Goal: Task Accomplishment & Management: Use online tool/utility

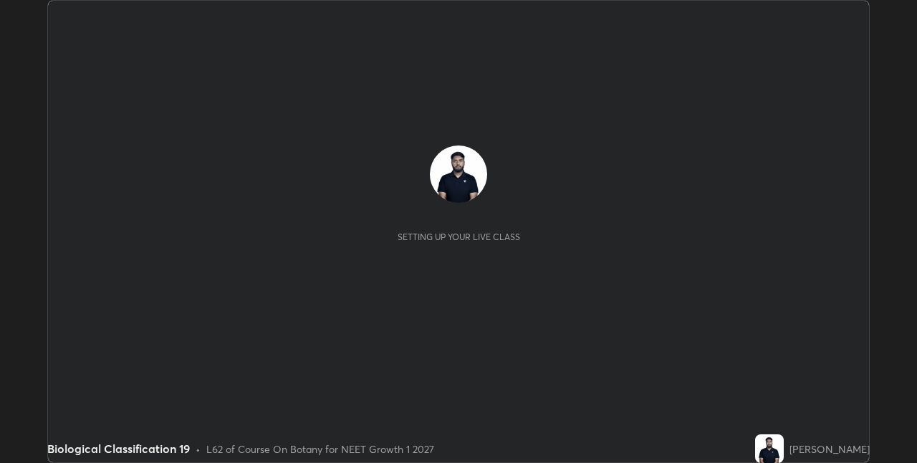
scroll to position [463, 916]
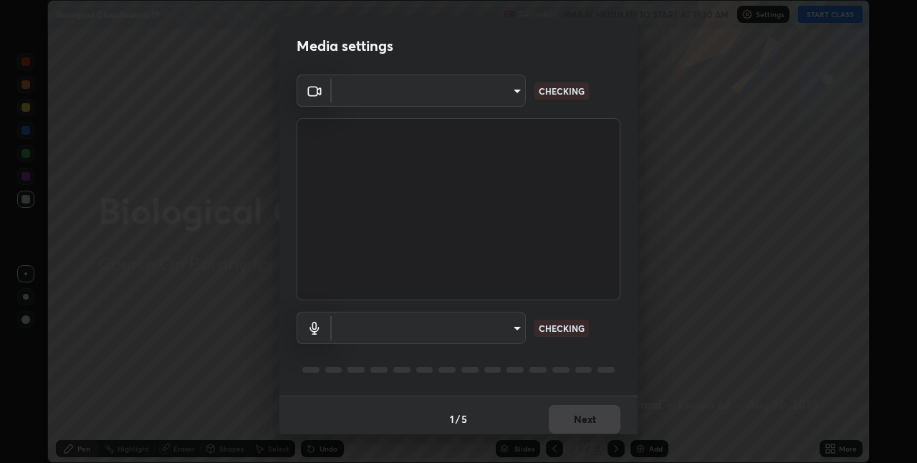
type input "280048489f4aceaa7dd929c42ae46e7d7a1038740bc9fc22ad0932e52b0860f8"
type input "default"
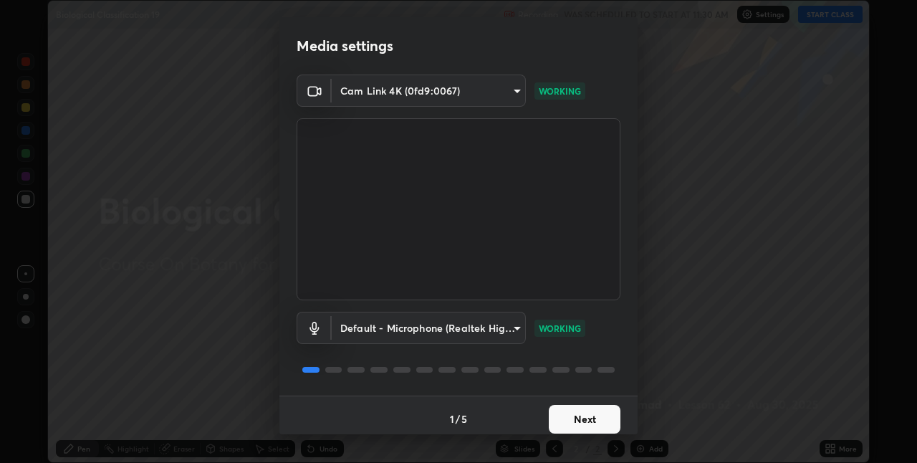
click at [590, 407] on button "Next" at bounding box center [585, 419] width 72 height 29
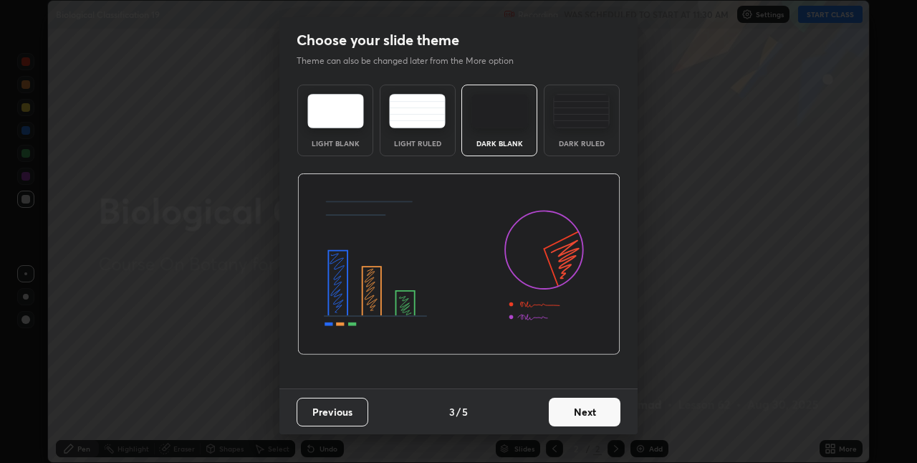
click at [585, 417] on button "Next" at bounding box center [585, 412] width 72 height 29
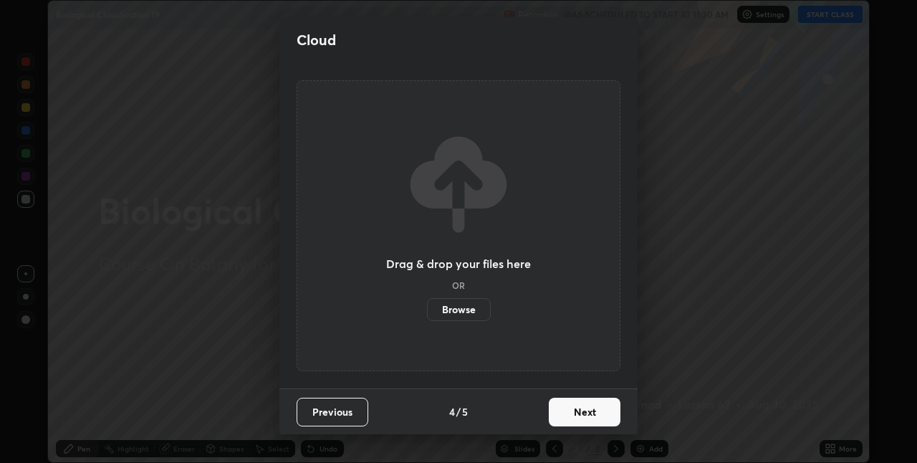
click at [593, 412] on button "Next" at bounding box center [585, 412] width 72 height 29
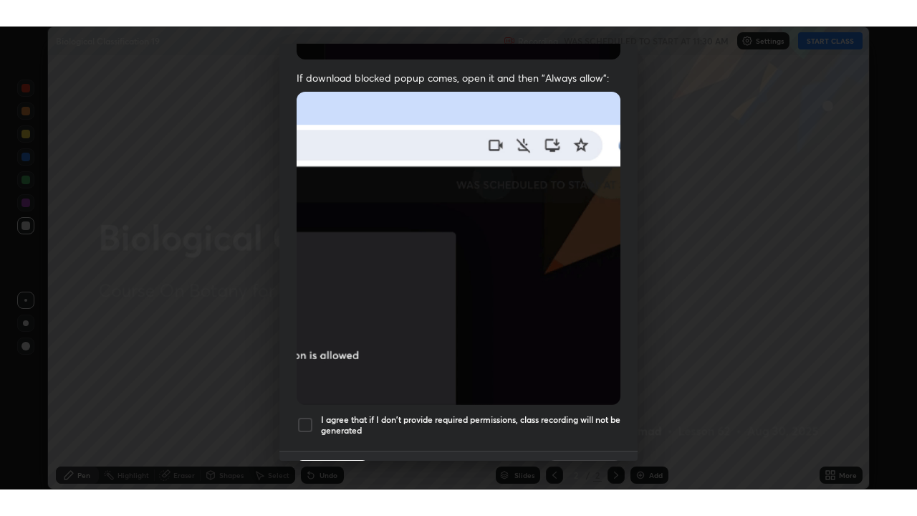
scroll to position [300, 0]
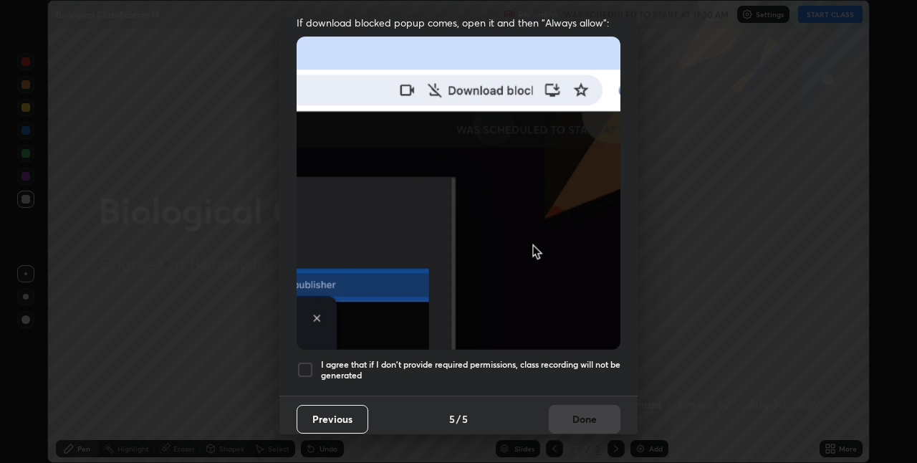
click at [317, 361] on div "I agree that if I don't provide required permissions, class recording will not …" at bounding box center [459, 369] width 324 height 17
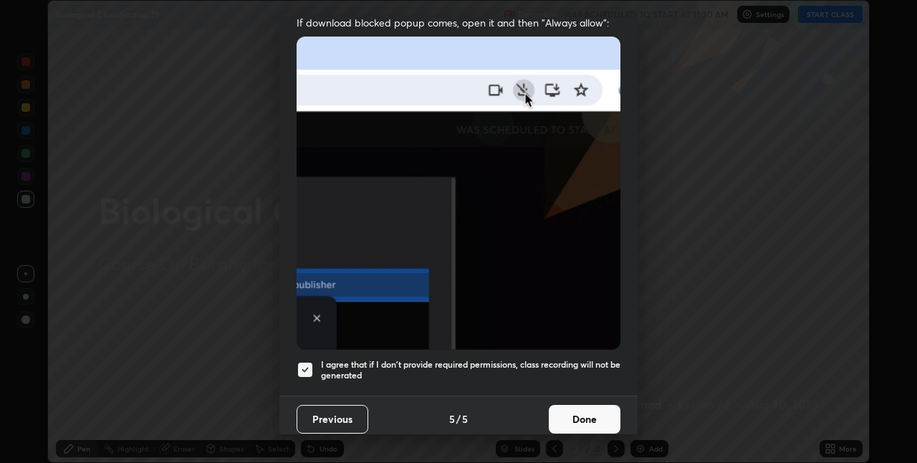
click at [569, 416] on button "Done" at bounding box center [585, 419] width 72 height 29
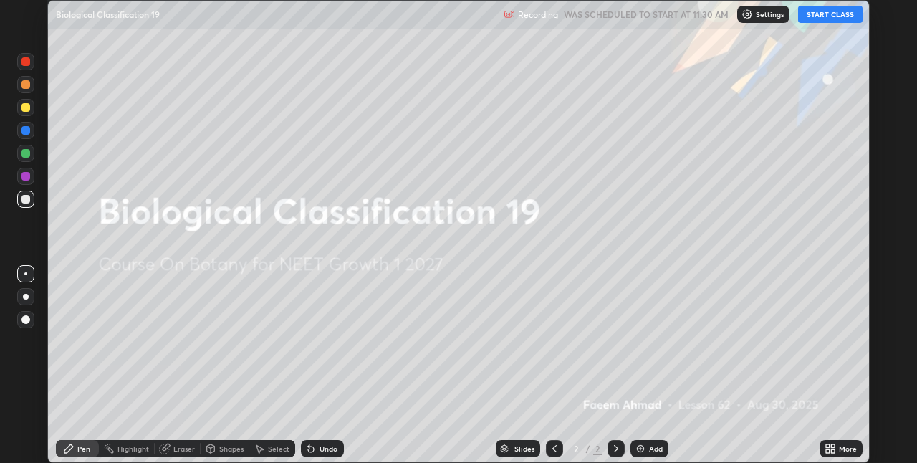
click at [834, 18] on button "START CLASS" at bounding box center [830, 14] width 64 height 17
click at [833, 446] on icon at bounding box center [833, 446] width 4 height 4
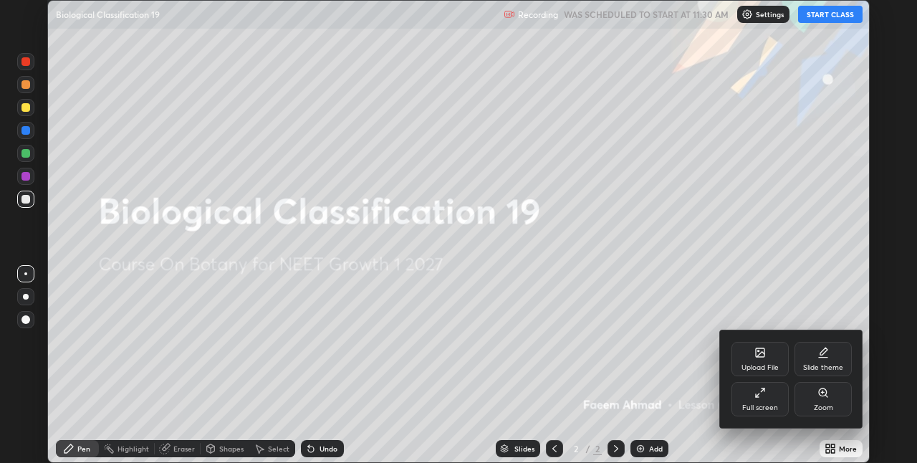
click at [755, 400] on div "Full screen" at bounding box center [760, 399] width 57 height 34
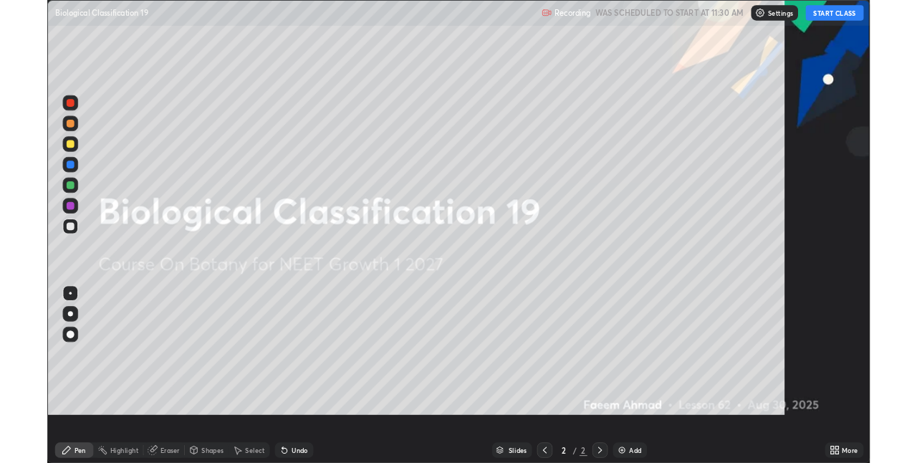
scroll to position [516, 917]
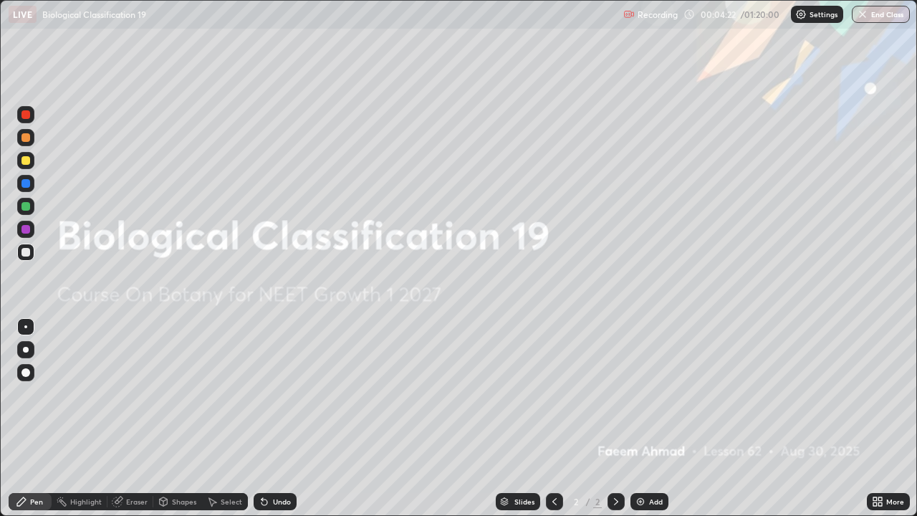
click at [654, 462] on div "Add" at bounding box center [656, 501] width 14 height 7
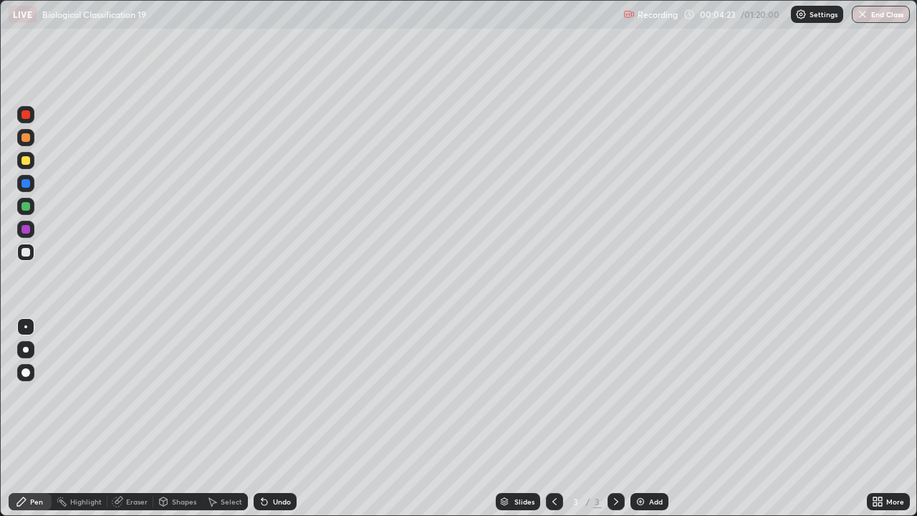
click at [33, 156] on div at bounding box center [25, 160] width 17 height 17
click at [27, 347] on div at bounding box center [25, 349] width 17 height 17
click at [281, 462] on div "Undo" at bounding box center [282, 501] width 18 height 7
click at [644, 462] on img at bounding box center [640, 501] width 11 height 11
click at [27, 252] on div at bounding box center [25, 252] width 9 height 9
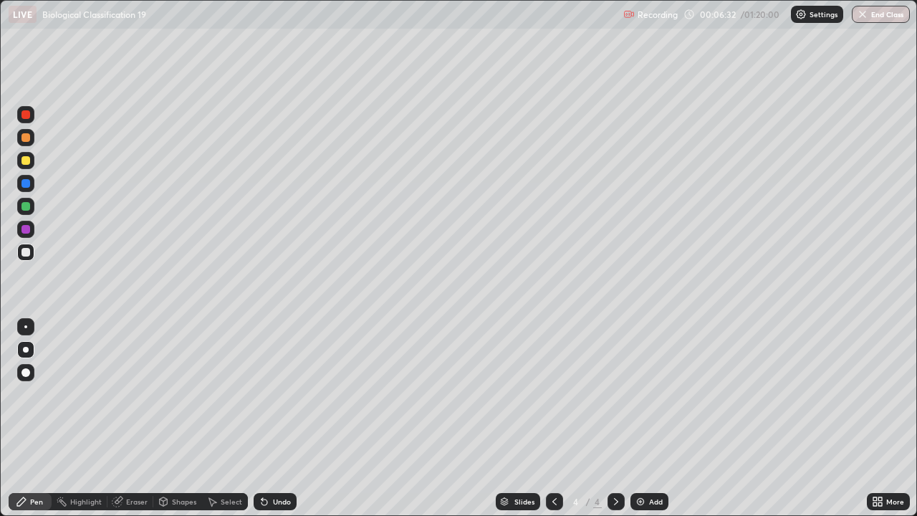
click at [25, 203] on div at bounding box center [25, 206] width 9 height 9
click at [33, 160] on div at bounding box center [25, 160] width 17 height 17
click at [33, 252] on div at bounding box center [25, 252] width 17 height 17
click at [284, 462] on div "Undo" at bounding box center [282, 501] width 18 height 7
click at [282, 462] on div "Undo" at bounding box center [282, 501] width 18 height 7
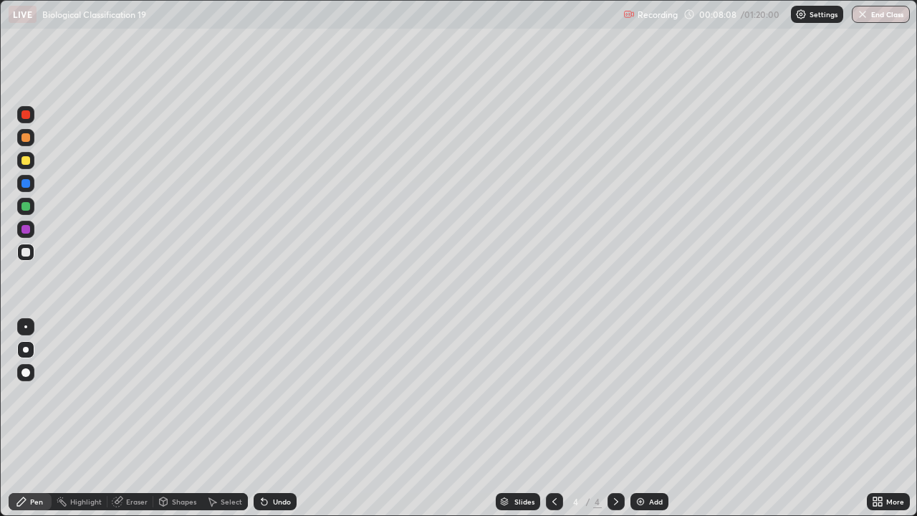
click at [284, 462] on div "Undo" at bounding box center [282, 501] width 18 height 7
click at [285, 462] on div "Undo" at bounding box center [282, 501] width 18 height 7
click at [274, 462] on div "Undo" at bounding box center [282, 501] width 18 height 7
click at [642, 462] on img at bounding box center [640, 501] width 11 height 11
click at [32, 165] on div at bounding box center [25, 160] width 17 height 17
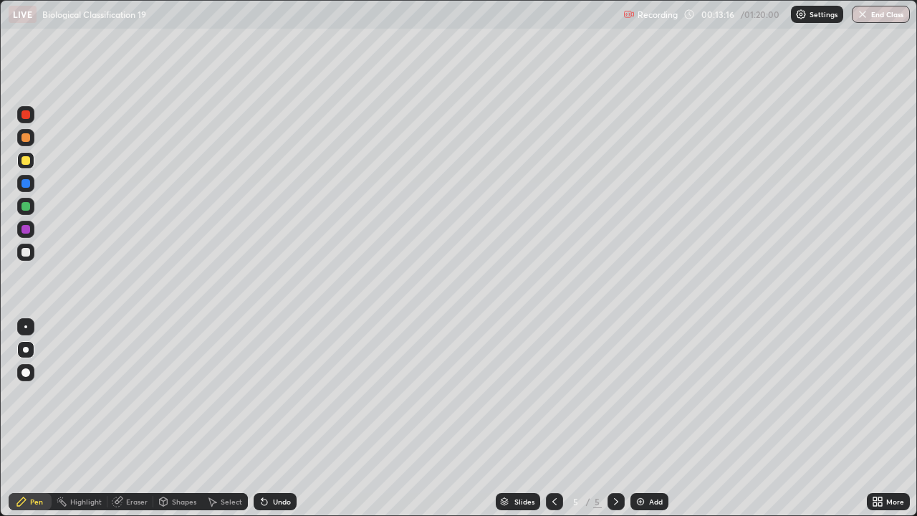
click at [27, 252] on div at bounding box center [25, 252] width 9 height 9
click at [262, 462] on icon at bounding box center [262, 498] width 1 height 1
click at [285, 462] on div "Undo" at bounding box center [275, 501] width 43 height 17
click at [288, 462] on div "Undo" at bounding box center [275, 501] width 43 height 17
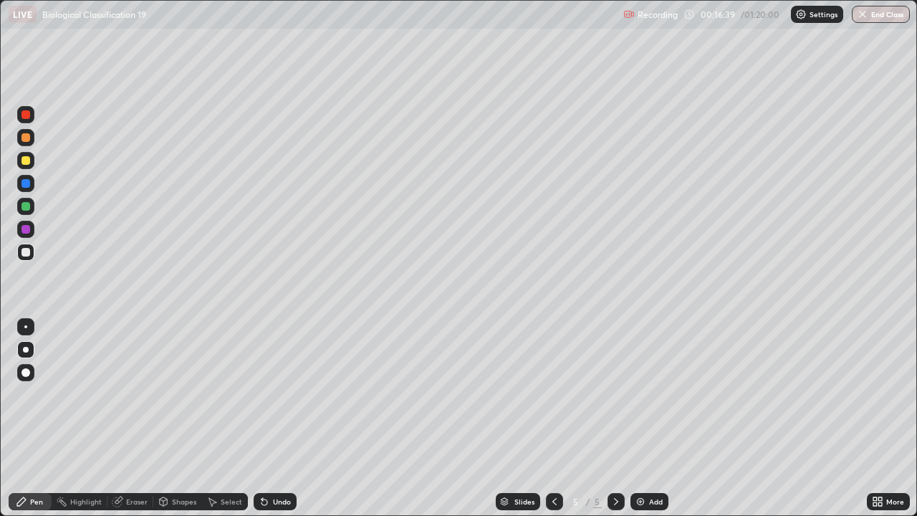
click at [291, 462] on div "Undo" at bounding box center [275, 501] width 43 height 17
click at [648, 462] on div "Add" at bounding box center [650, 501] width 38 height 17
click at [24, 166] on div at bounding box center [25, 160] width 17 height 17
click at [32, 253] on div at bounding box center [25, 252] width 17 height 17
click at [274, 462] on div "Undo" at bounding box center [275, 501] width 43 height 17
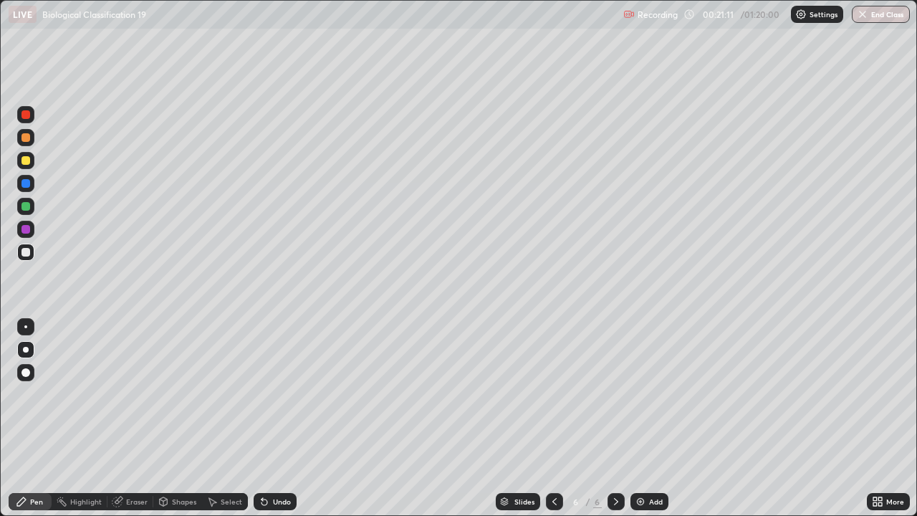
click at [28, 161] on div at bounding box center [25, 160] width 9 height 9
click at [28, 252] on div at bounding box center [25, 252] width 9 height 9
click at [294, 462] on div "Undo" at bounding box center [275, 501] width 43 height 17
click at [289, 462] on div "Undo" at bounding box center [282, 501] width 18 height 7
click at [646, 462] on div "Add" at bounding box center [650, 501] width 38 height 17
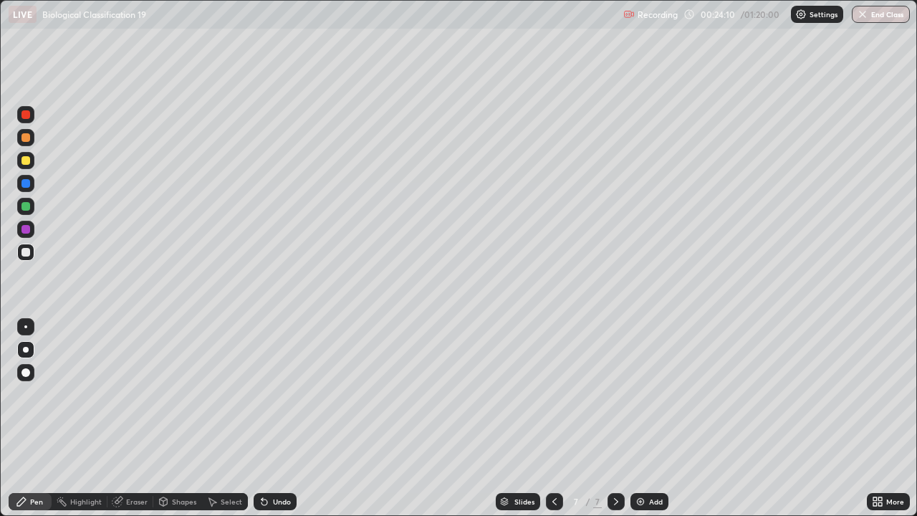
click at [24, 159] on div at bounding box center [25, 160] width 9 height 9
click at [27, 254] on div at bounding box center [25, 252] width 9 height 9
click at [24, 160] on div at bounding box center [25, 160] width 9 height 9
click at [636, 462] on img at bounding box center [640, 501] width 11 height 11
click at [31, 252] on div at bounding box center [25, 252] width 17 height 17
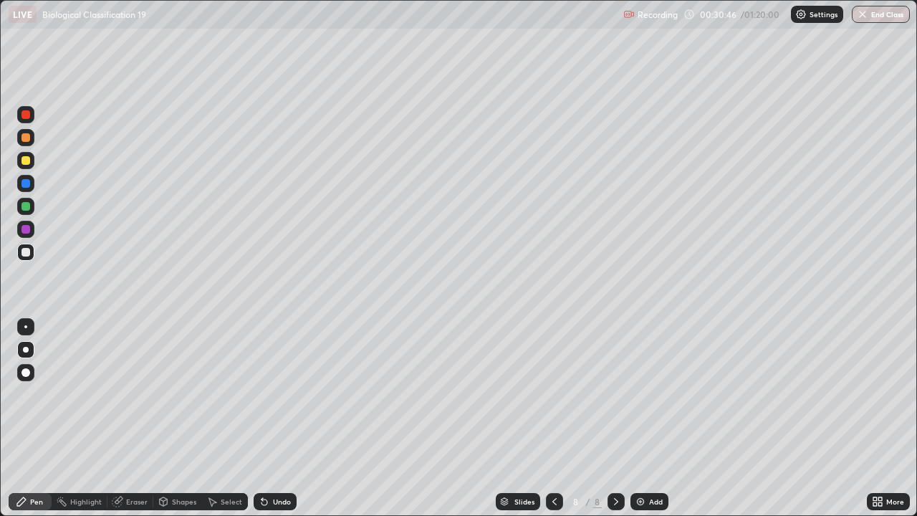
click at [24, 162] on div at bounding box center [25, 160] width 9 height 9
click at [33, 251] on div at bounding box center [25, 252] width 17 height 17
click at [654, 462] on div "Add" at bounding box center [656, 501] width 14 height 7
click at [32, 168] on div at bounding box center [25, 160] width 17 height 23
click at [23, 253] on div at bounding box center [25, 252] width 9 height 9
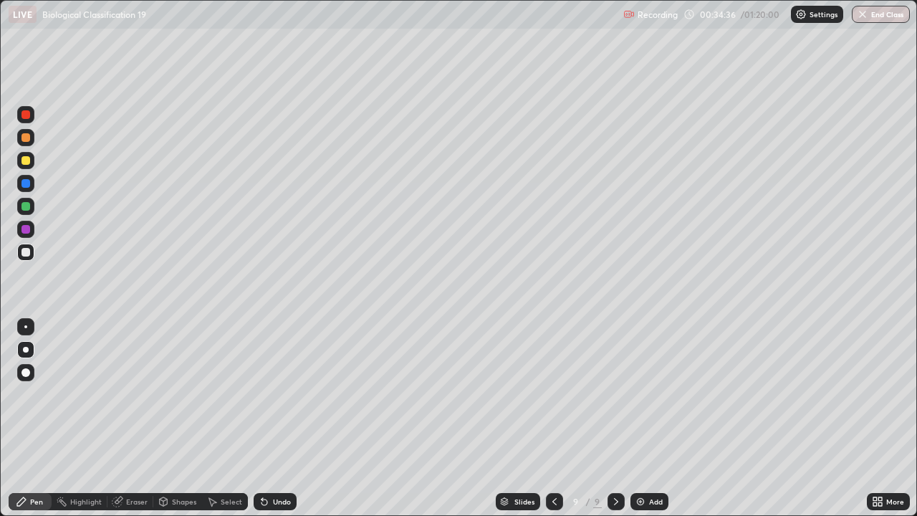
click at [287, 462] on div "Undo" at bounding box center [282, 501] width 18 height 7
click at [138, 462] on div "Eraser" at bounding box center [136, 501] width 21 height 7
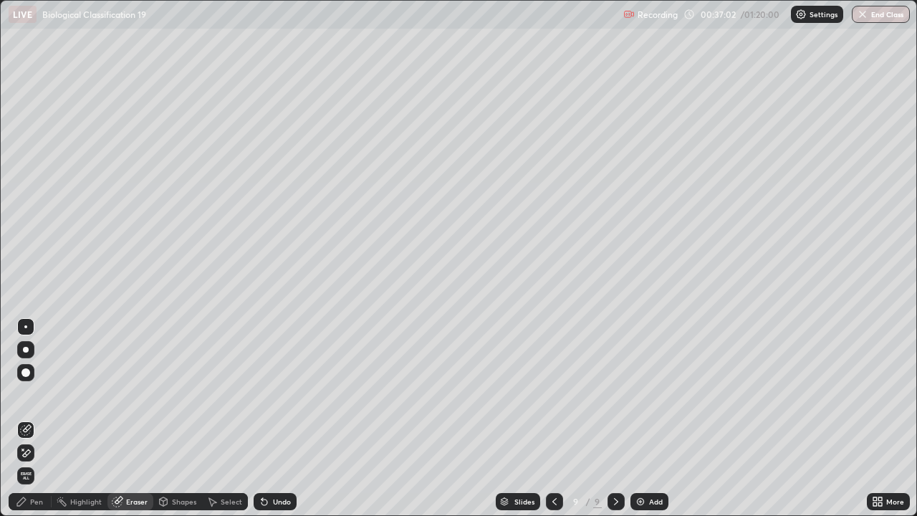
click at [28, 455] on icon at bounding box center [25, 453] width 11 height 12
click at [39, 462] on div "Pen" at bounding box center [30, 501] width 43 height 17
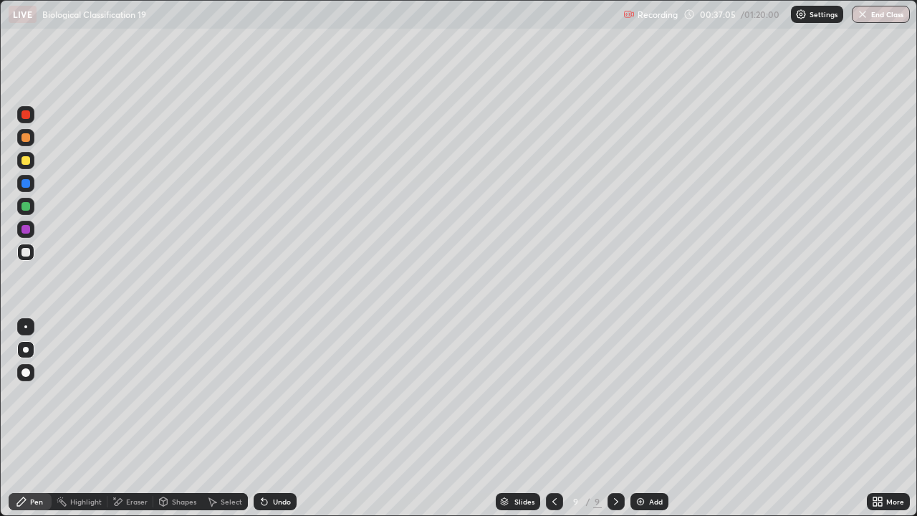
click at [26, 327] on div at bounding box center [25, 326] width 3 height 3
click at [23, 342] on div at bounding box center [25, 349] width 17 height 17
click at [25, 164] on div at bounding box center [25, 160] width 9 height 9
click at [24, 115] on div at bounding box center [25, 114] width 9 height 9
click at [273, 462] on div "Undo" at bounding box center [282, 501] width 18 height 7
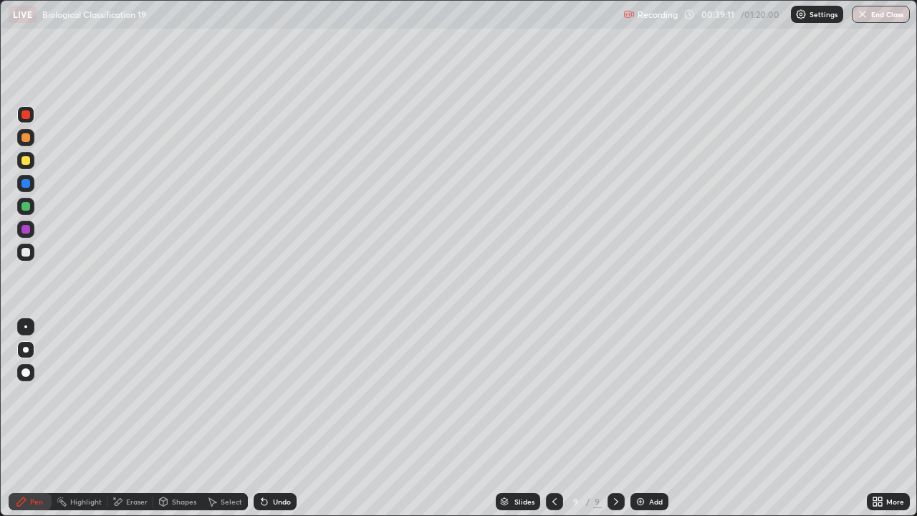
click at [29, 250] on div at bounding box center [25, 252] width 9 height 9
click at [28, 162] on div at bounding box center [25, 160] width 9 height 9
click at [26, 327] on div at bounding box center [25, 326] width 3 height 3
click at [274, 462] on div "Undo" at bounding box center [282, 501] width 18 height 7
click at [275, 462] on div "Undo" at bounding box center [282, 501] width 18 height 7
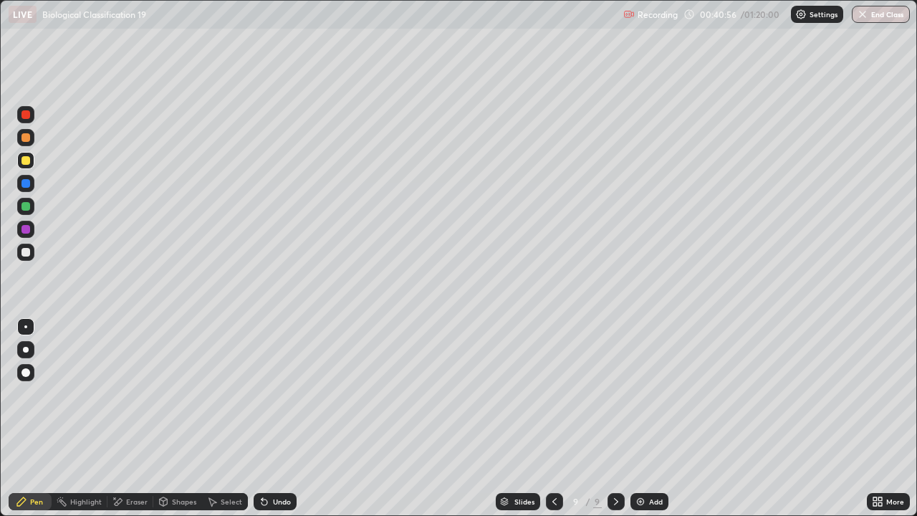
click at [277, 462] on div "Undo" at bounding box center [282, 501] width 18 height 7
click at [139, 462] on div "Eraser" at bounding box center [136, 501] width 21 height 7
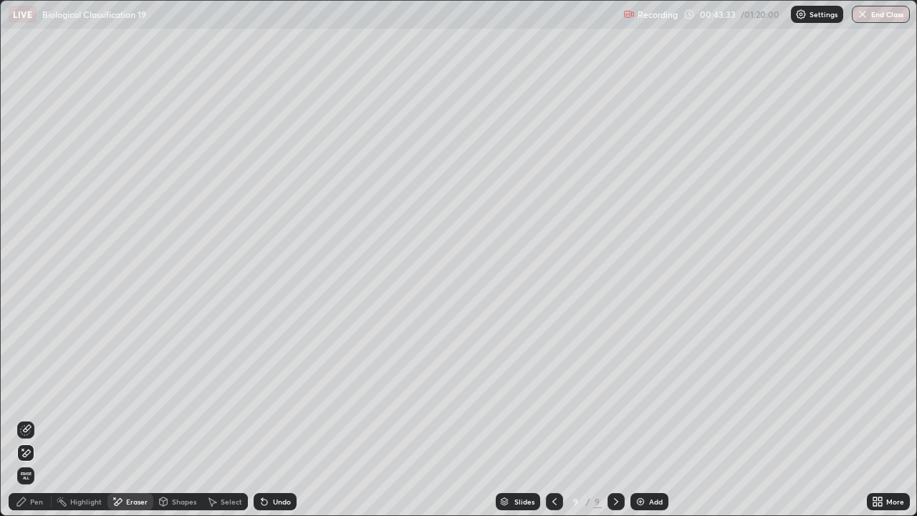
click at [278, 462] on div "Undo" at bounding box center [282, 501] width 18 height 7
click at [276, 462] on div "Undo" at bounding box center [282, 501] width 18 height 7
click at [269, 462] on div "Undo" at bounding box center [275, 501] width 43 height 17
click at [39, 462] on div "Pen" at bounding box center [36, 501] width 13 height 7
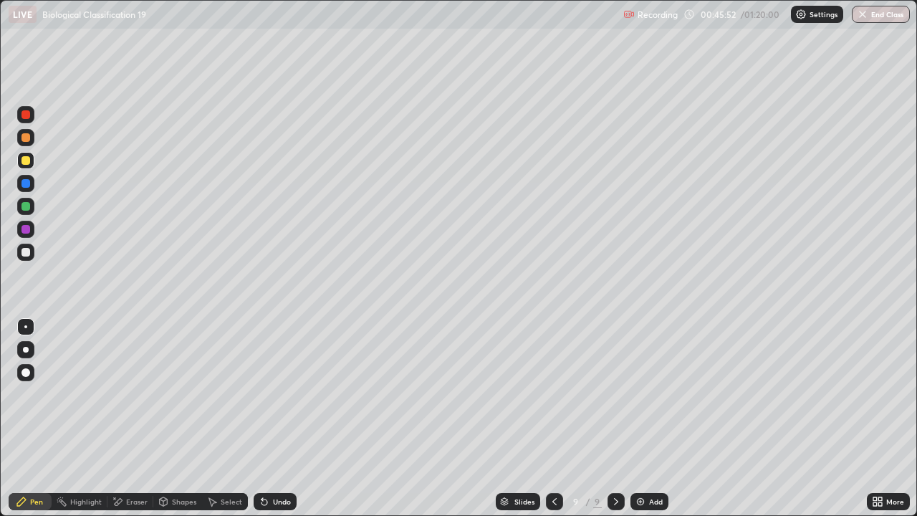
click at [615, 462] on icon at bounding box center [616, 501] width 11 height 11
click at [646, 462] on div "Add" at bounding box center [650, 501] width 38 height 17
click at [27, 163] on div at bounding box center [25, 160] width 9 height 9
click at [25, 355] on div at bounding box center [25, 349] width 17 height 17
click at [267, 462] on icon at bounding box center [264, 501] width 11 height 11
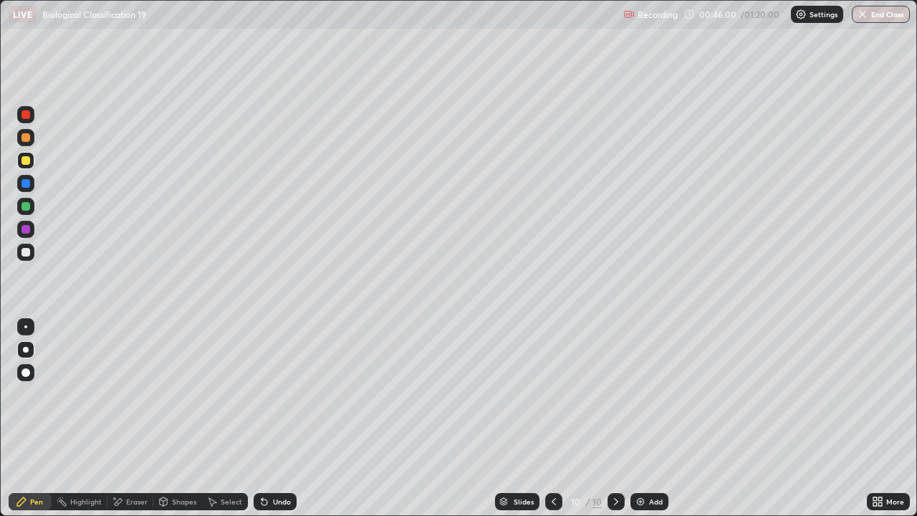
click at [273, 462] on div "Undo" at bounding box center [282, 501] width 18 height 7
click at [274, 462] on div "Undo" at bounding box center [282, 501] width 18 height 7
click at [33, 368] on div at bounding box center [25, 372] width 17 height 17
click at [31, 113] on div at bounding box center [25, 114] width 17 height 17
click at [281, 462] on div "Undo" at bounding box center [282, 501] width 18 height 7
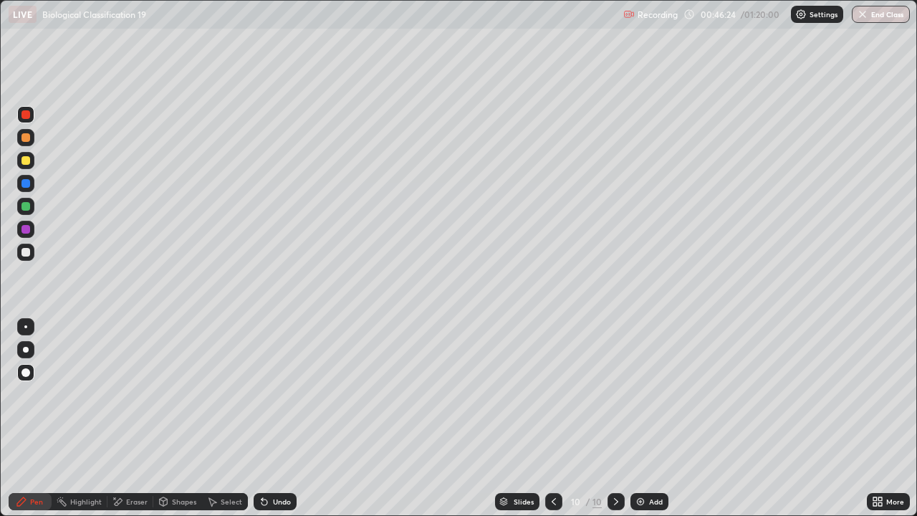
click at [28, 208] on div at bounding box center [25, 206] width 9 height 9
click at [26, 327] on div at bounding box center [25, 326] width 3 height 3
click at [26, 350] on div at bounding box center [26, 350] width 6 height 6
click at [552, 462] on icon at bounding box center [553, 501] width 11 height 11
click at [615, 462] on icon at bounding box center [616, 501] width 11 height 11
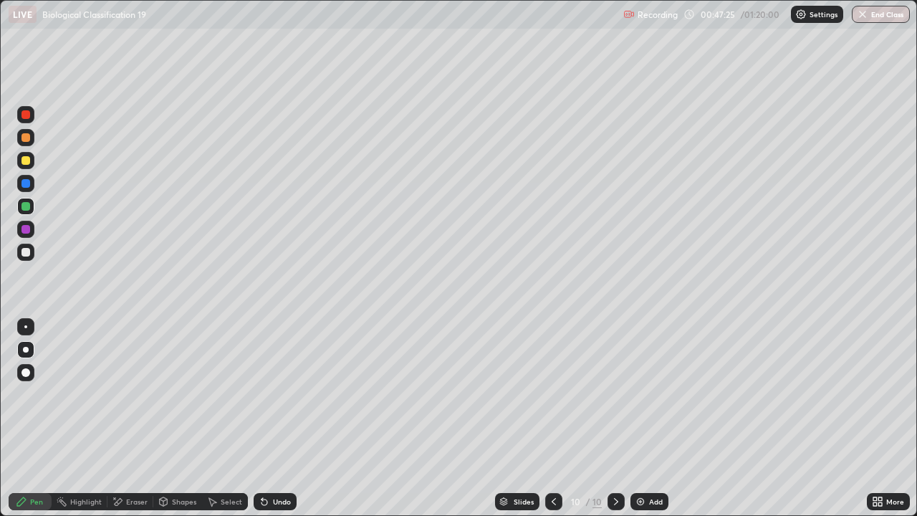
click at [22, 249] on div at bounding box center [25, 252] width 9 height 9
click at [288, 462] on div "Undo" at bounding box center [282, 501] width 18 height 7
click at [284, 462] on div "Undo" at bounding box center [282, 501] width 18 height 7
click at [285, 462] on div "Undo" at bounding box center [275, 501] width 43 height 17
click at [278, 462] on div "Undo" at bounding box center [282, 501] width 18 height 7
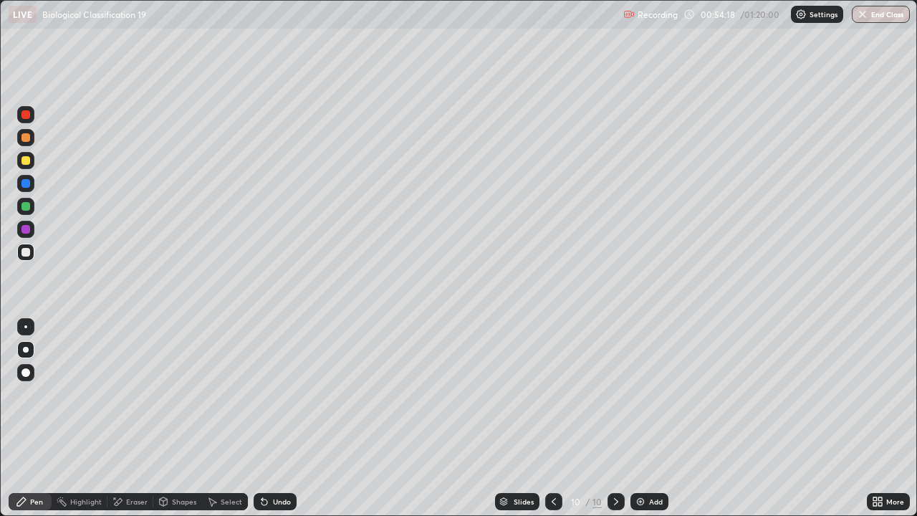
click at [269, 462] on div "Undo" at bounding box center [275, 501] width 43 height 17
click at [273, 462] on div "Undo" at bounding box center [282, 501] width 18 height 7
click at [274, 462] on div "Undo" at bounding box center [282, 501] width 18 height 7
click at [273, 462] on div "Undo" at bounding box center [282, 501] width 18 height 7
click at [274, 462] on div "Undo" at bounding box center [282, 501] width 18 height 7
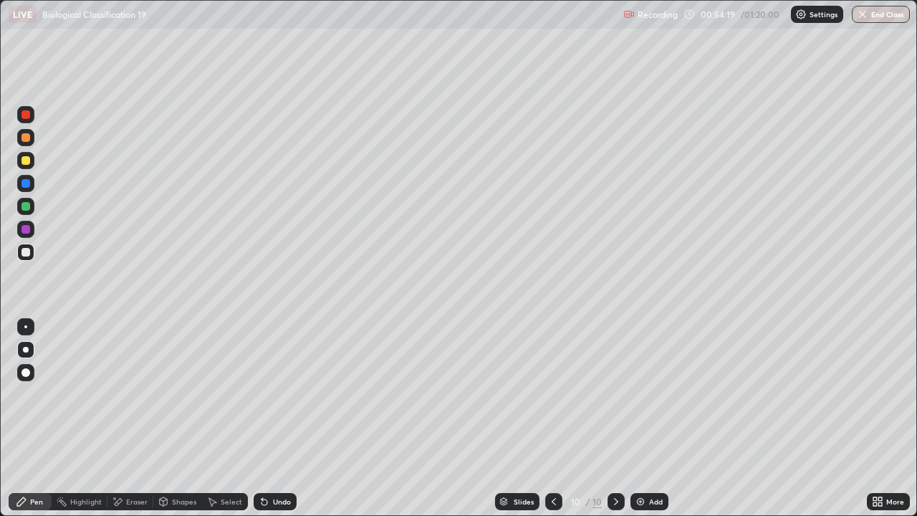
click at [282, 462] on div "Undo" at bounding box center [282, 501] width 18 height 7
click at [875, 462] on icon at bounding box center [875, 504] width 4 height 4
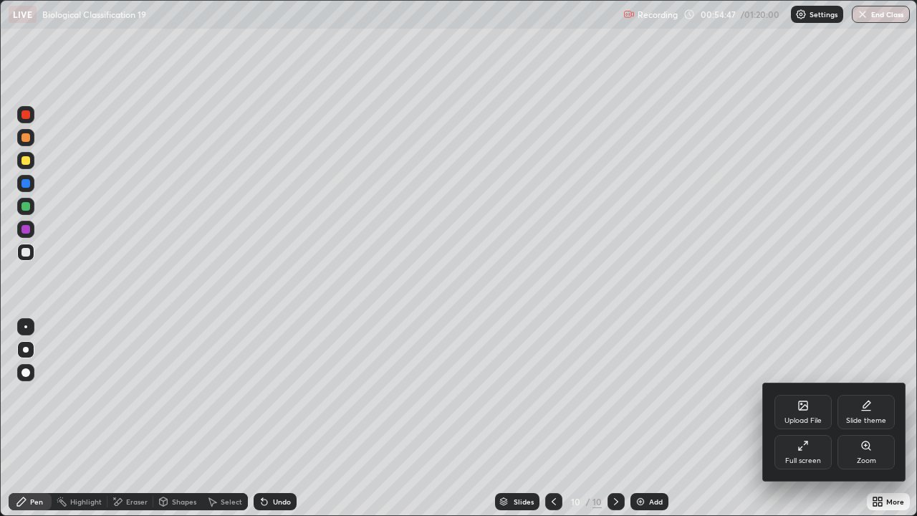
click at [798, 455] on div "Full screen" at bounding box center [803, 452] width 57 height 34
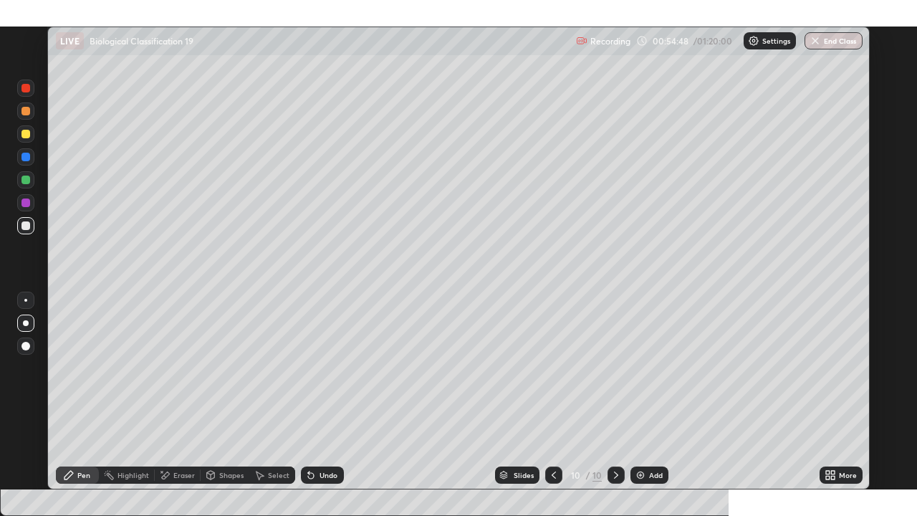
scroll to position [71194, 70740]
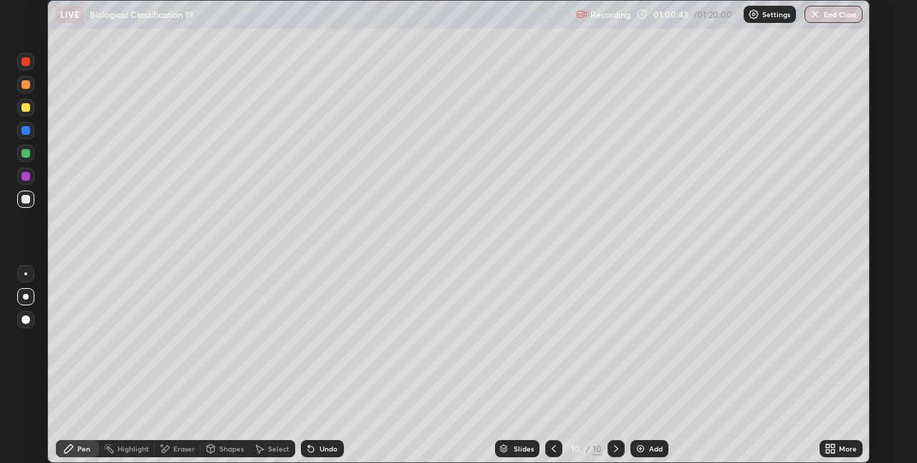
click at [829, 451] on icon at bounding box center [828, 451] width 4 height 4
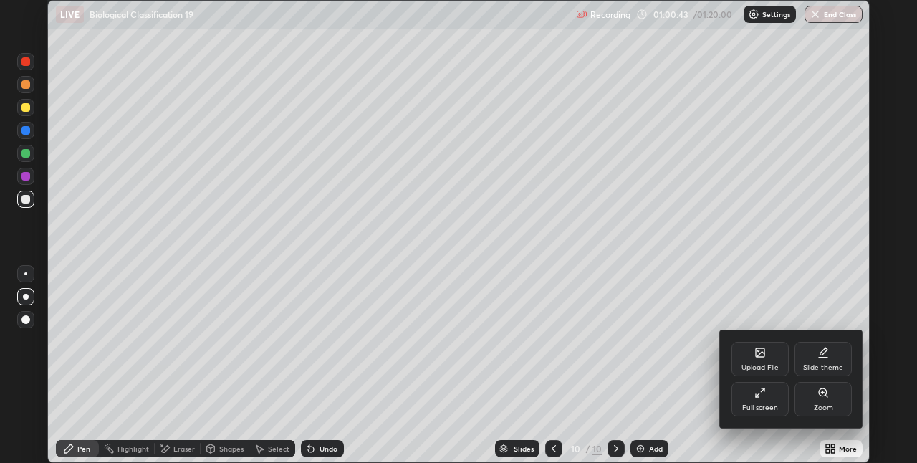
click at [771, 401] on div "Full screen" at bounding box center [760, 399] width 57 height 34
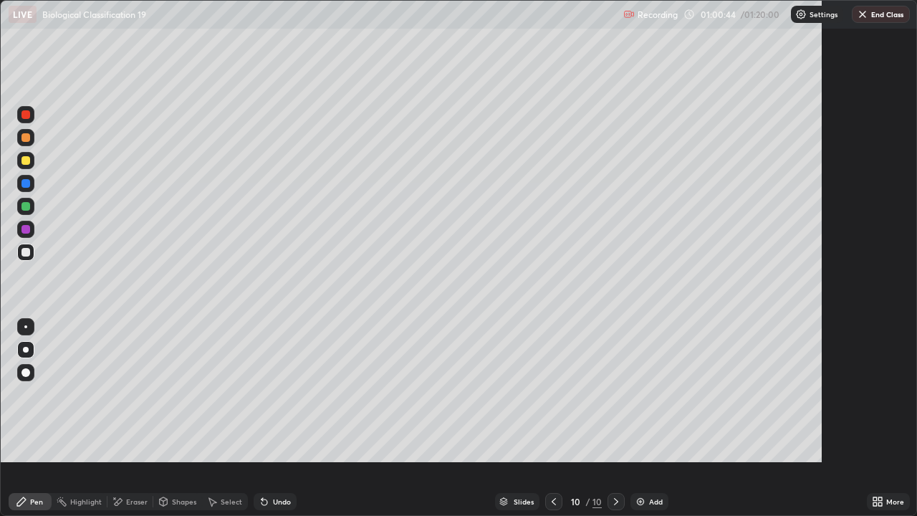
scroll to position [516, 917]
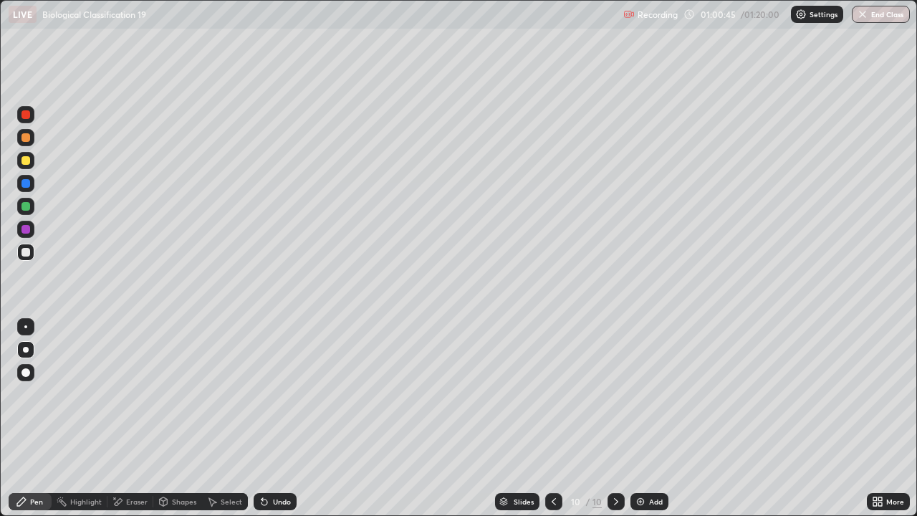
click at [649, 462] on div "Add" at bounding box center [650, 501] width 38 height 17
click at [30, 166] on div at bounding box center [25, 160] width 17 height 17
click at [27, 252] on div at bounding box center [25, 252] width 9 height 9
click at [286, 462] on div "Undo" at bounding box center [275, 501] width 43 height 17
click at [29, 161] on div at bounding box center [25, 160] width 9 height 9
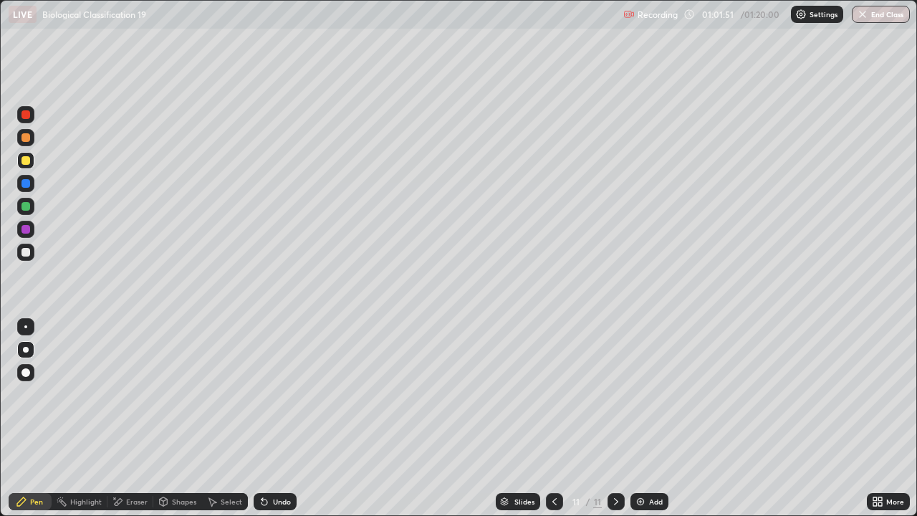
click at [24, 109] on div at bounding box center [25, 114] width 17 height 17
click at [23, 254] on div at bounding box center [25, 252] width 9 height 9
click at [644, 462] on img at bounding box center [640, 501] width 11 height 11
click at [29, 162] on div at bounding box center [25, 160] width 9 height 9
click at [28, 252] on div at bounding box center [25, 252] width 9 height 9
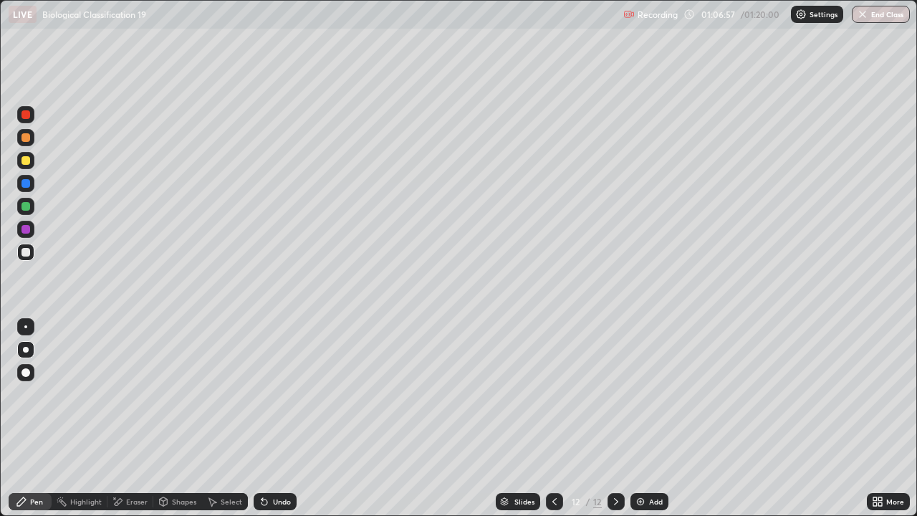
click at [536, 462] on div "Slides" at bounding box center [518, 501] width 44 height 17
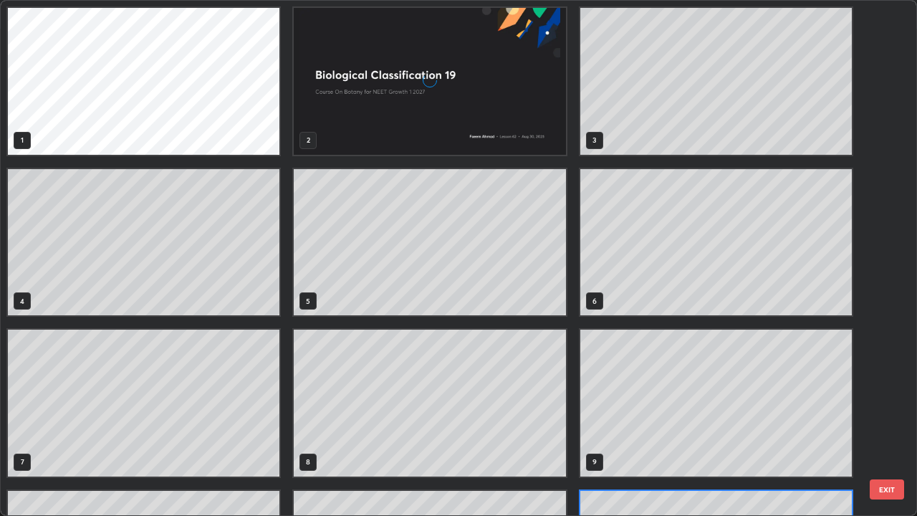
click at [542, 462] on div "1 2 3 4 5 6 7 8 9 10 11 12" at bounding box center [446, 258] width 891 height 514
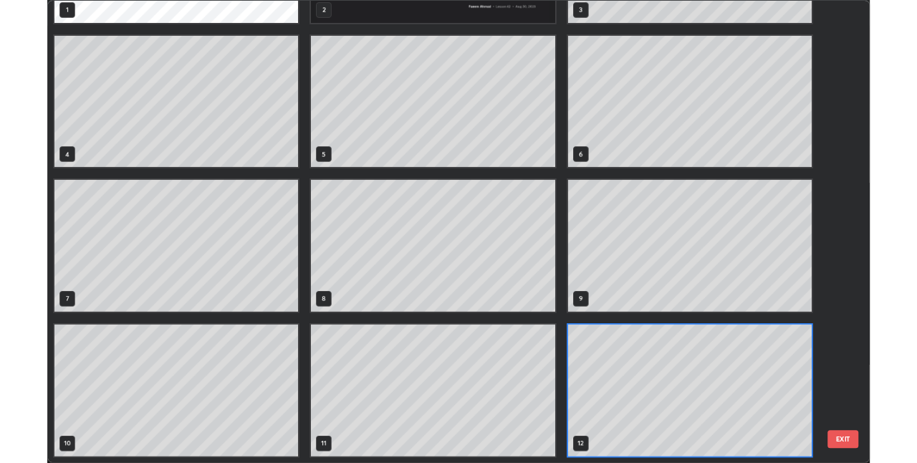
scroll to position [510, 909]
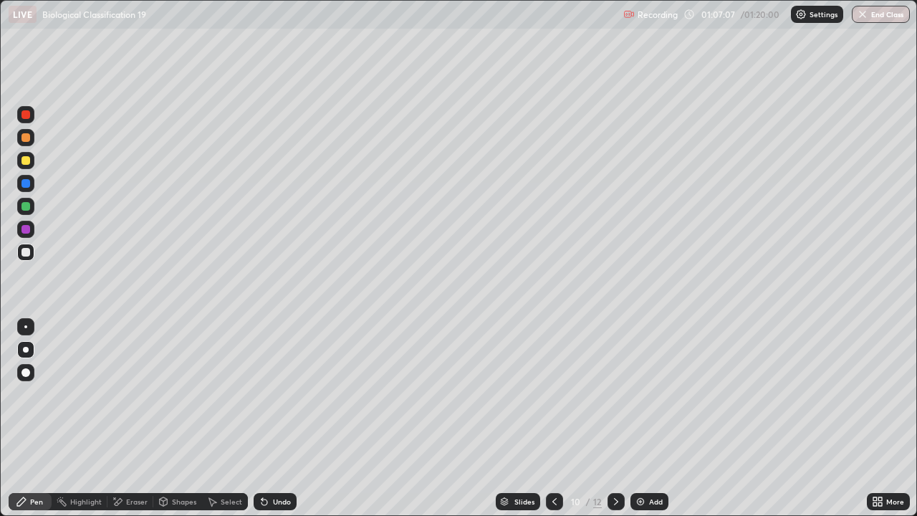
click at [608, 462] on div at bounding box center [616, 501] width 17 height 17
click at [549, 462] on icon at bounding box center [554, 501] width 11 height 11
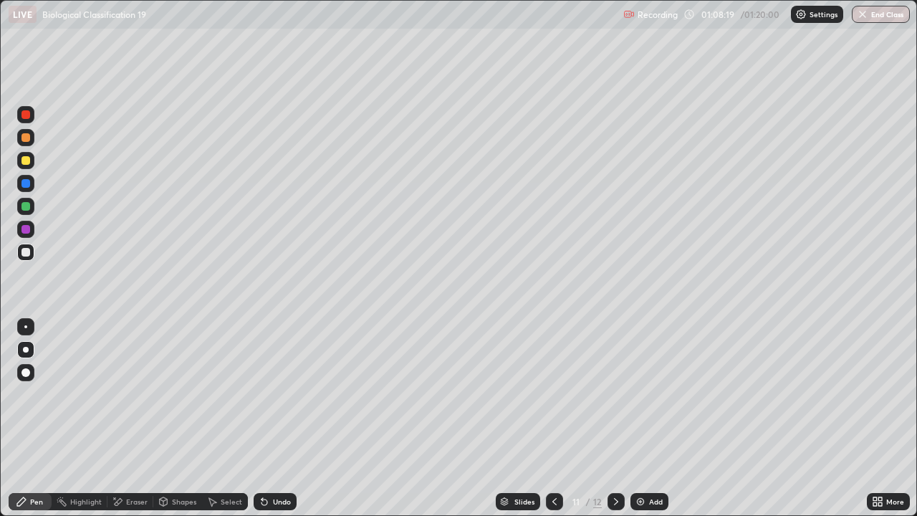
click at [547, 462] on div at bounding box center [554, 501] width 17 height 17
click at [615, 462] on icon at bounding box center [616, 501] width 11 height 11
click at [613, 462] on icon at bounding box center [616, 501] width 11 height 11
click at [641, 462] on img at bounding box center [640, 501] width 11 height 11
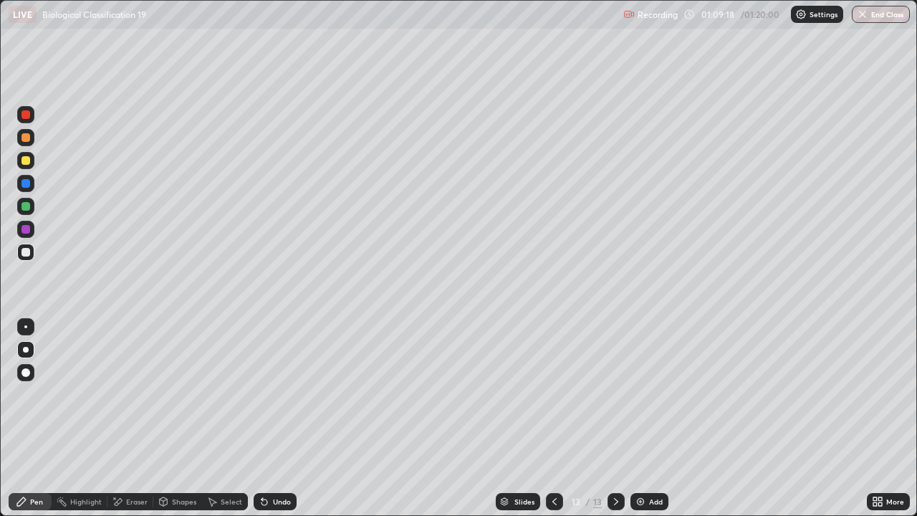
click at [27, 162] on div at bounding box center [25, 160] width 9 height 9
click at [27, 254] on div at bounding box center [25, 252] width 9 height 9
click at [279, 462] on div "Undo" at bounding box center [282, 501] width 18 height 7
click at [280, 462] on div "Undo" at bounding box center [275, 501] width 43 height 17
click at [269, 462] on div "Undo" at bounding box center [275, 501] width 43 height 17
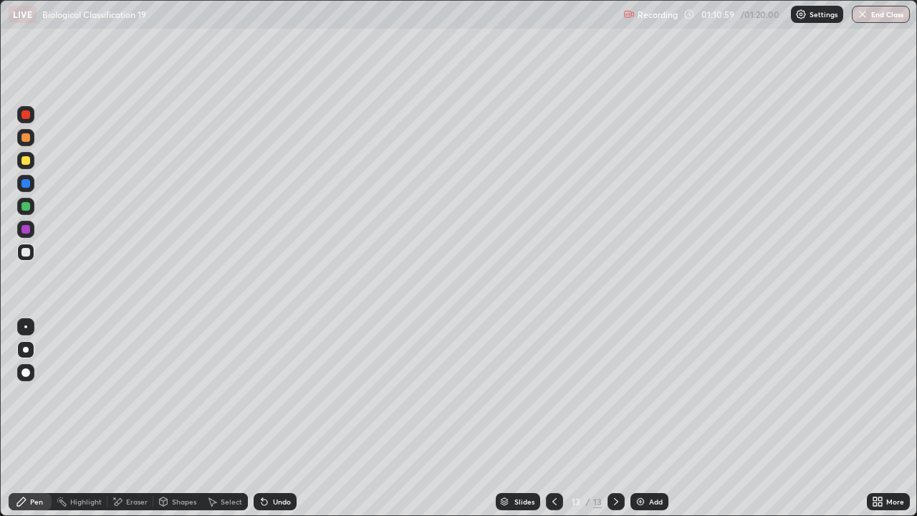
click at [274, 462] on div "Undo" at bounding box center [275, 501] width 43 height 17
click at [283, 462] on div "Undo" at bounding box center [282, 501] width 18 height 7
click at [270, 462] on div "Undo" at bounding box center [275, 501] width 43 height 17
click at [269, 462] on div "Undo" at bounding box center [275, 501] width 43 height 17
click at [273, 462] on div "Undo" at bounding box center [282, 501] width 18 height 7
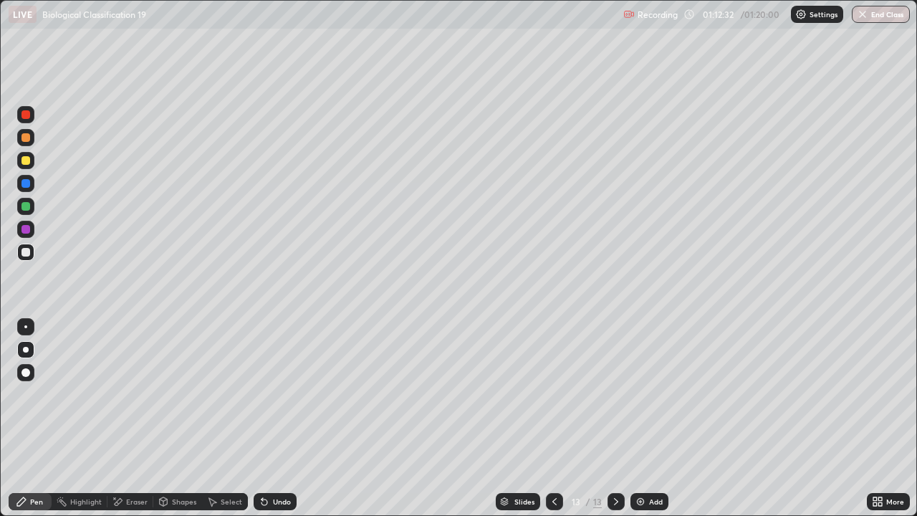
click at [267, 462] on icon at bounding box center [264, 501] width 11 height 11
click at [145, 462] on div "Eraser" at bounding box center [136, 501] width 21 height 7
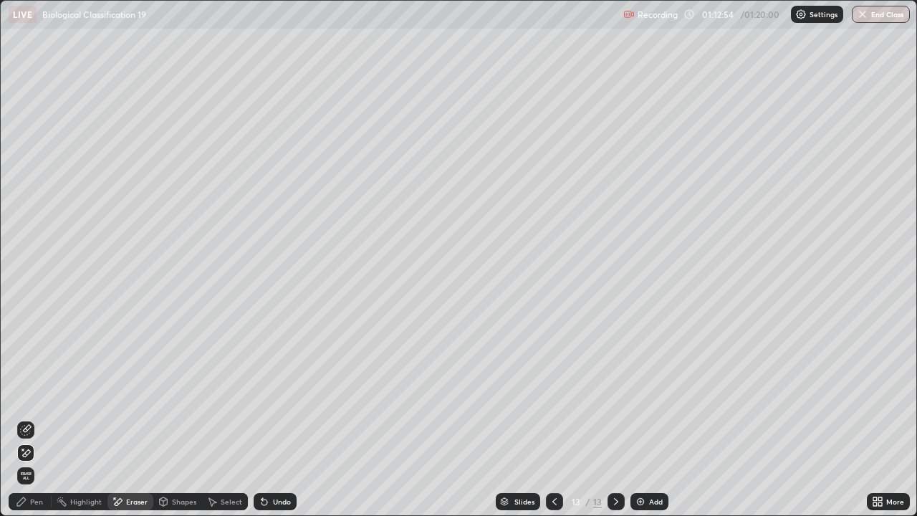
click at [44, 462] on div "Pen" at bounding box center [30, 501] width 43 height 17
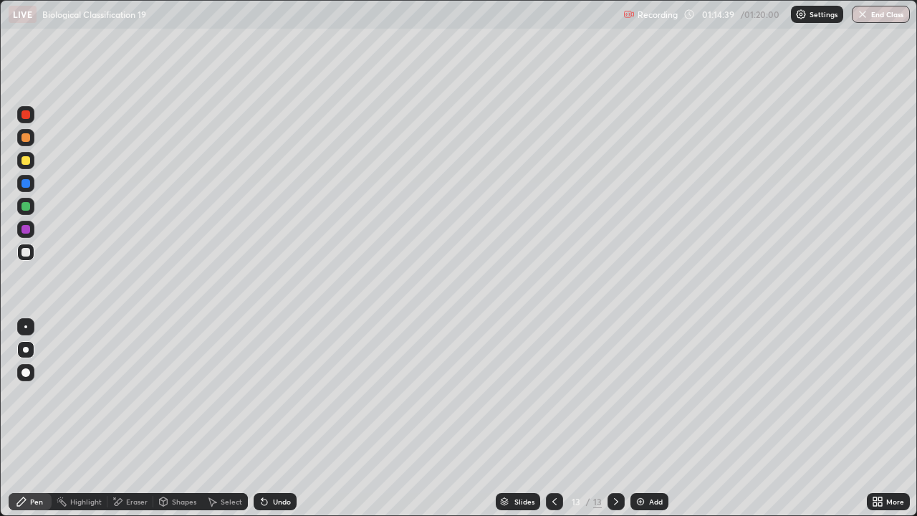
click at [879, 13] on button "End Class" at bounding box center [881, 14] width 58 height 17
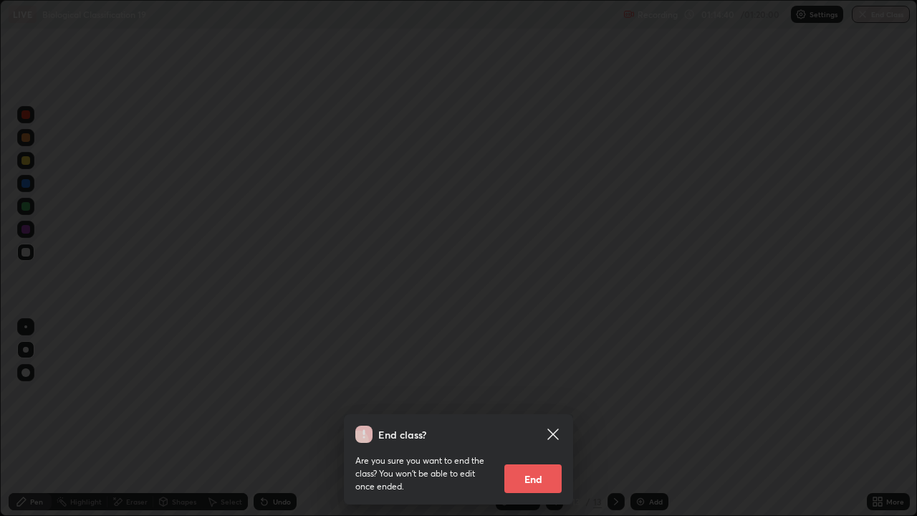
click at [549, 462] on button "End" at bounding box center [532, 478] width 57 height 29
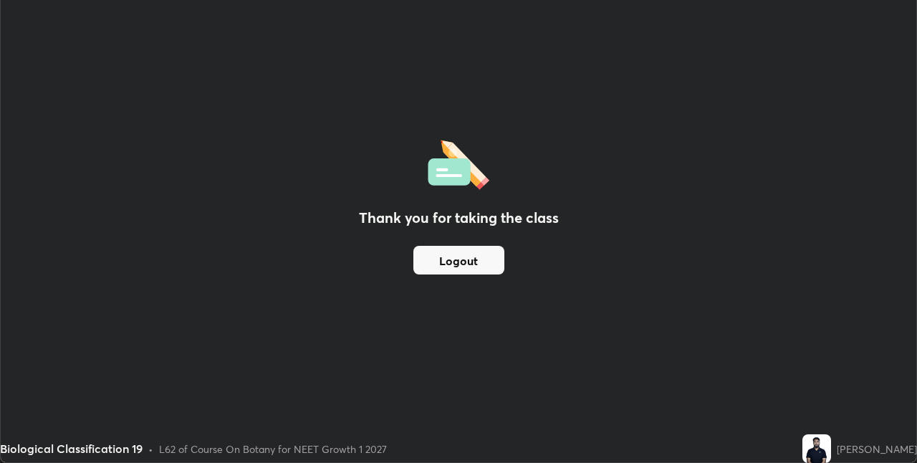
scroll to position [71194, 70740]
